Goal: Book appointment/travel/reservation

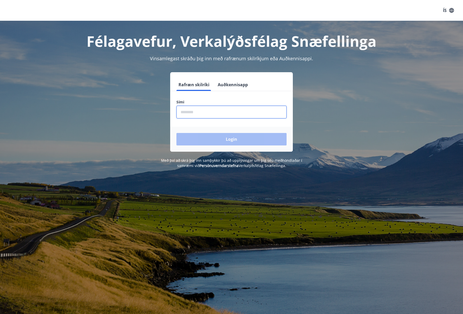
click at [191, 113] on input "phone" at bounding box center [231, 112] width 110 height 13
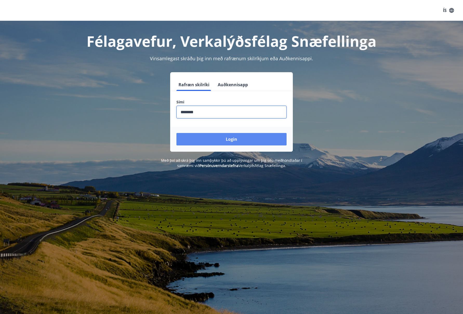
type input "********"
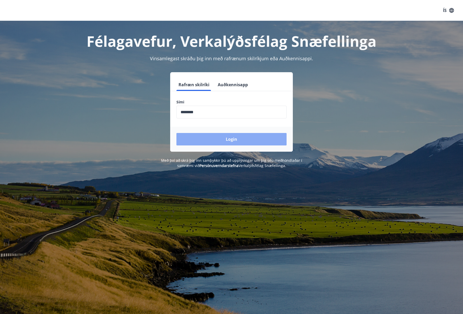
click at [221, 137] on button "Login" at bounding box center [231, 139] width 110 height 12
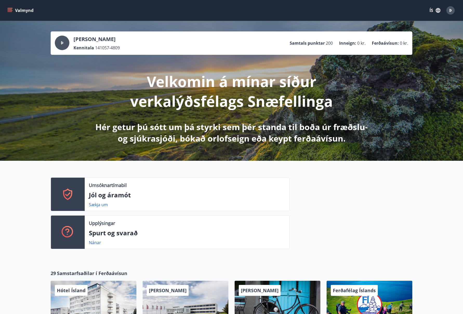
click at [10, 9] on icon "menu" at bounding box center [10, 9] width 5 height 1
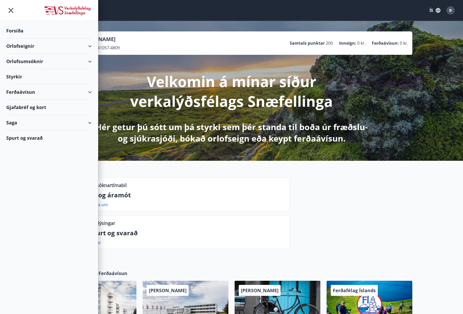
click at [90, 45] on div "Orlofseignir" at bounding box center [48, 45] width 85 height 15
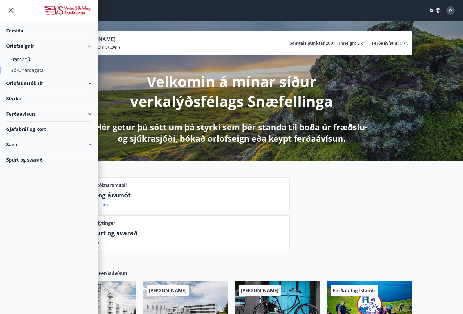
scroll to position [2, 0]
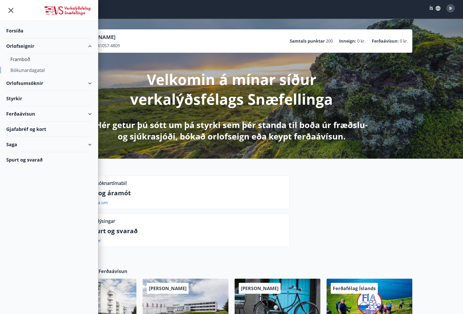
click at [42, 71] on div "Bókunardagatal" at bounding box center [48, 70] width 77 height 11
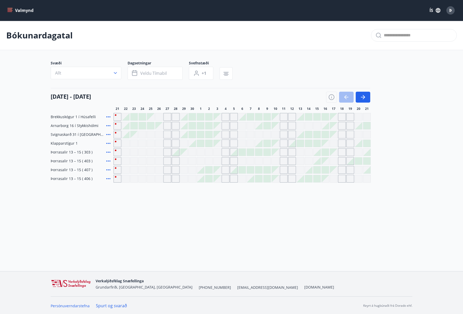
scroll to position [0, 0]
click at [351, 161] on div at bounding box center [349, 160] width 7 height 7
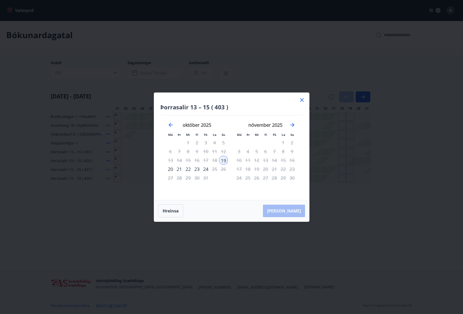
click at [179, 168] on div "21" at bounding box center [179, 169] width 9 height 9
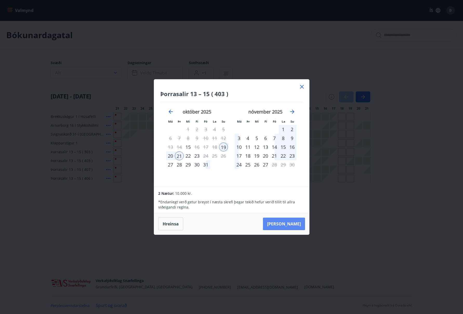
click at [292, 223] on button "Taka Frá" at bounding box center [284, 223] width 42 height 12
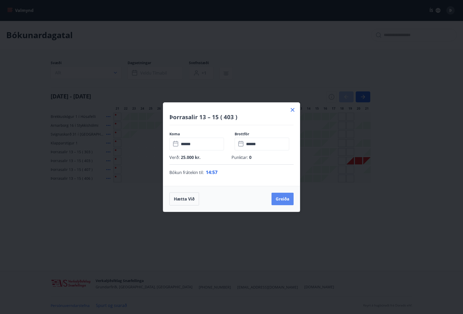
click at [284, 197] on button "Greiða" at bounding box center [282, 199] width 22 height 12
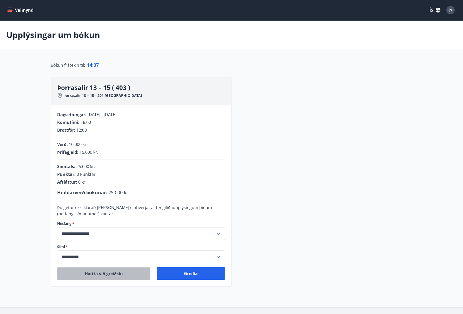
click at [125, 274] on button "Hætta við greiðslu" at bounding box center [103, 273] width 93 height 13
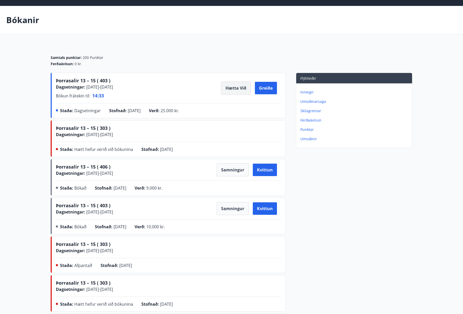
scroll to position [16, 0]
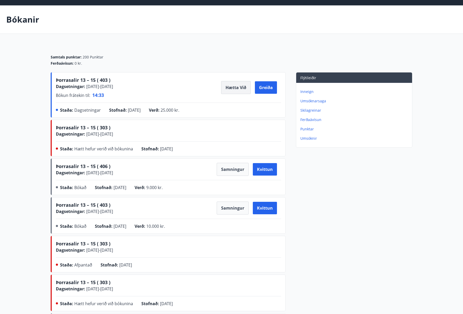
click at [242, 87] on button "Hætta við" at bounding box center [236, 87] width 30 height 13
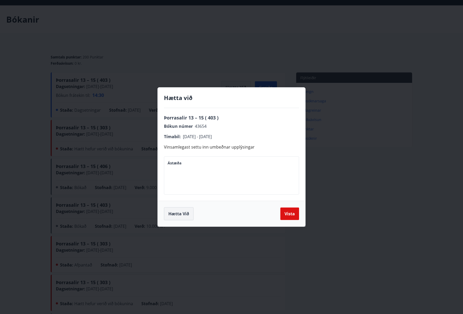
click at [182, 213] on button "Hætta við" at bounding box center [179, 213] width 30 height 13
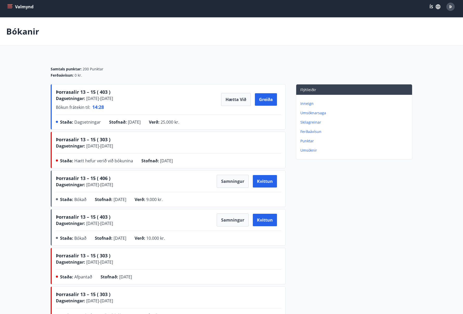
scroll to position [0, 0]
